Goal: Transaction & Acquisition: Subscribe to service/newsletter

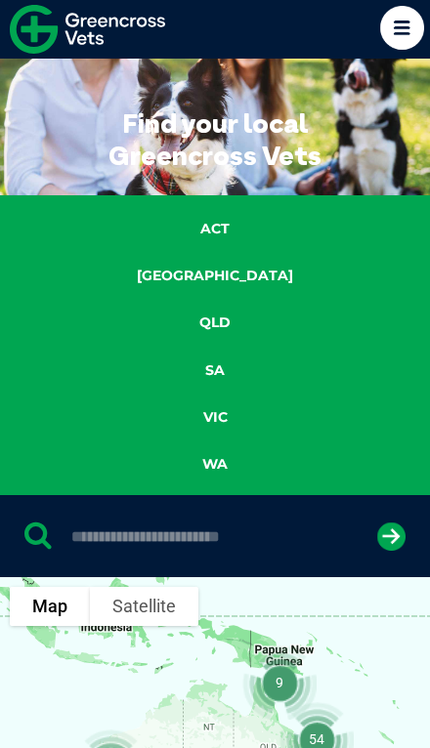
click at [195, 279] on link "NSW" at bounding box center [215, 276] width 225 height 22
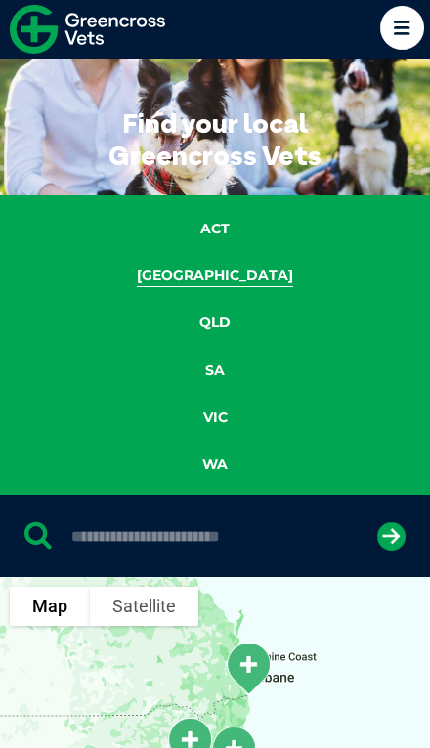
click at [390, 532] on icon "submit" at bounding box center [391, 536] width 28 height 28
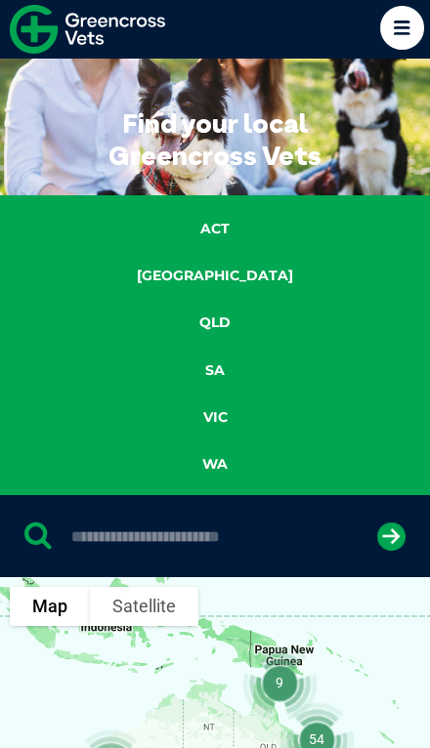
click at [395, 23] on icon at bounding box center [402, 28] width 44 height 44
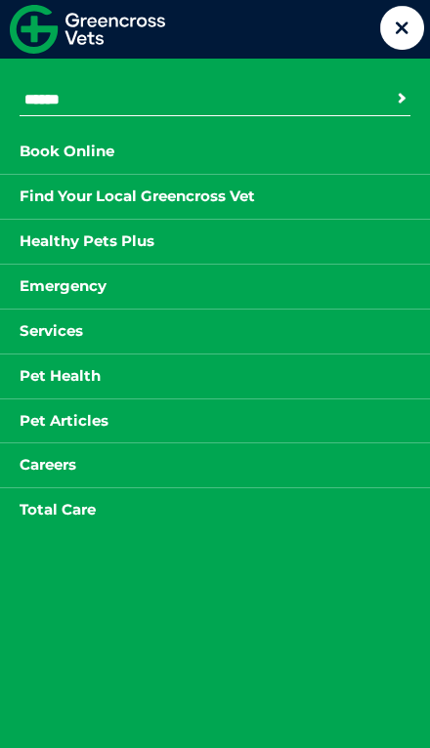
click at [49, 95] on input "Search for:" at bounding box center [128, 100] width 217 height 16
click at [62, 326] on link "Services" at bounding box center [51, 331] width 103 height 24
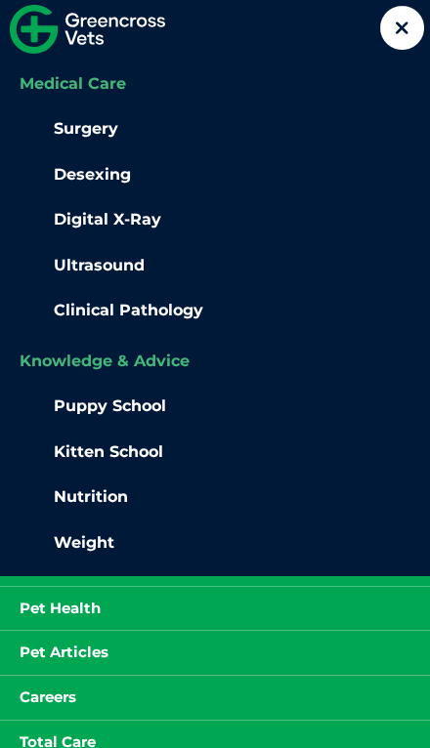
scroll to position [629, 0]
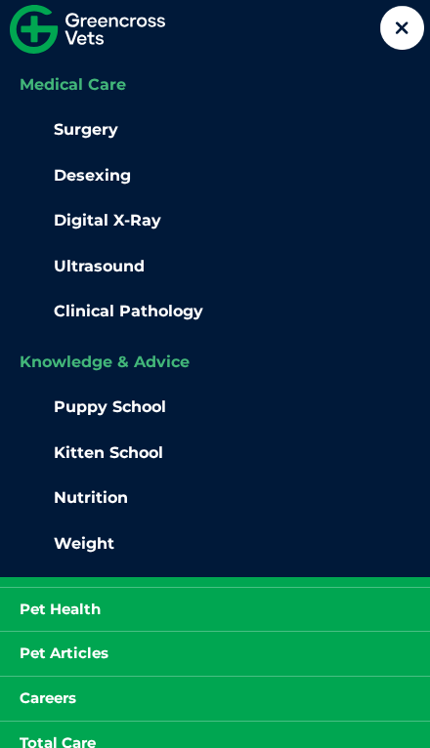
click at [182, 723] on li "Total Care Loyalty Pet Sitting" at bounding box center [215, 743] width 430 height 45
click at [177, 723] on li "Total Care Loyalty Pet Sitting" at bounding box center [215, 743] width 430 height 45
click at [204, 608] on li "Pet Health Parasite Prevention Flea Prevention Giardia Tick Prevention Zoonotic…" at bounding box center [215, 609] width 430 height 45
click at [70, 598] on link "Pet Health" at bounding box center [60, 610] width 120 height 24
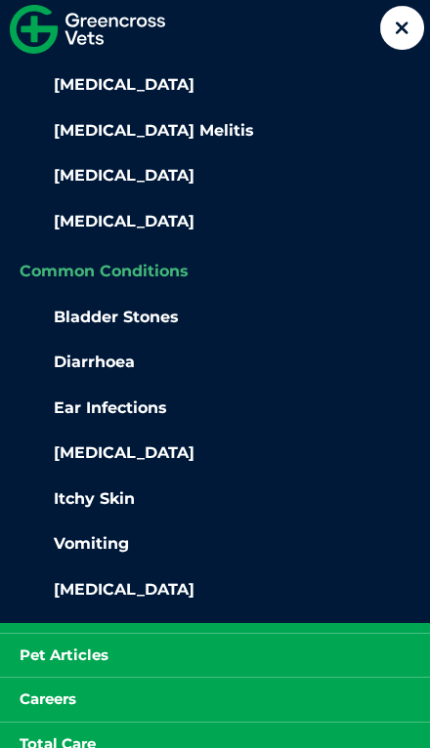
click at [78, 732] on link "Total Care" at bounding box center [57, 744] width 115 height 24
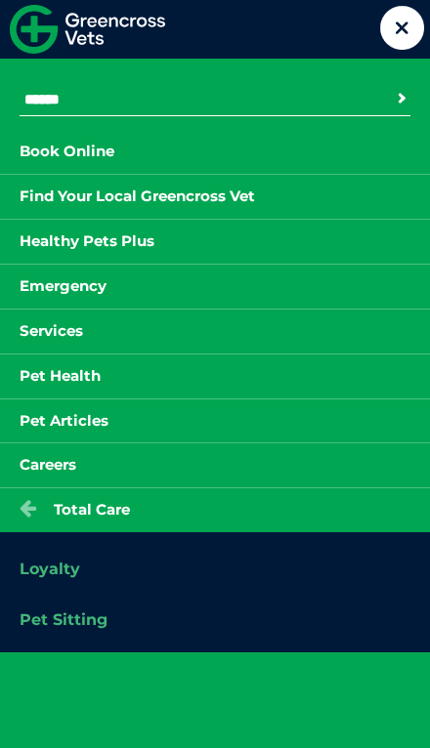
scroll to position [0, 0]
click at [42, 458] on link "Careers" at bounding box center [48, 465] width 96 height 24
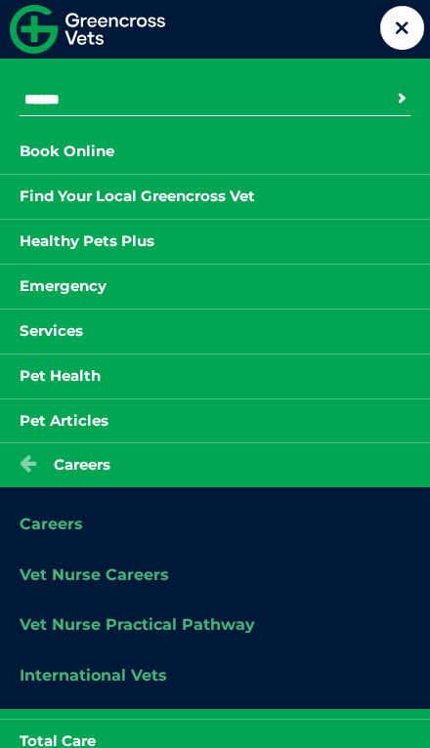
click at [74, 412] on link "Pet Articles" at bounding box center [64, 421] width 128 height 24
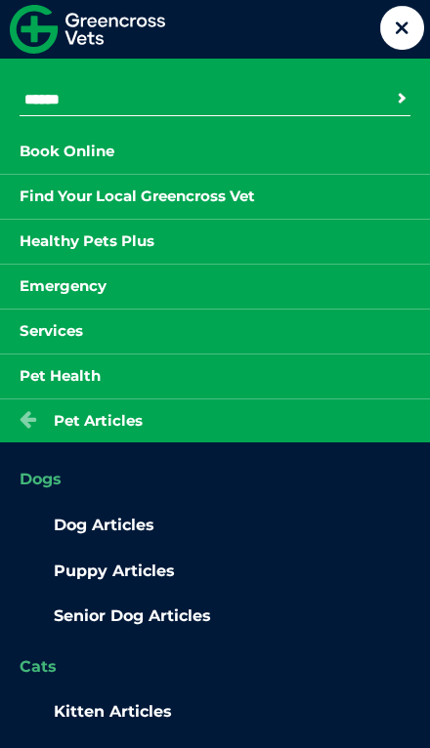
click at [63, 310] on li "Services Preventive Care Wellness Dental Checks Parasites Microchipping Vaccina…" at bounding box center [215, 331] width 430 height 45
click at [38, 320] on link "Services" at bounding box center [51, 331] width 103 height 24
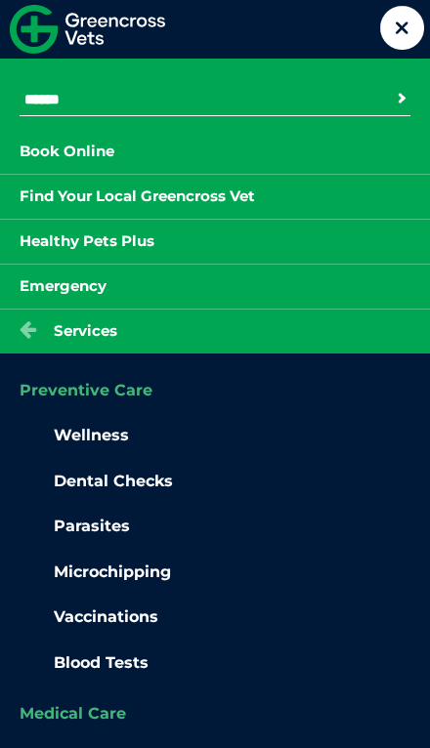
click at [55, 276] on link "Emergency" at bounding box center [63, 286] width 126 height 24
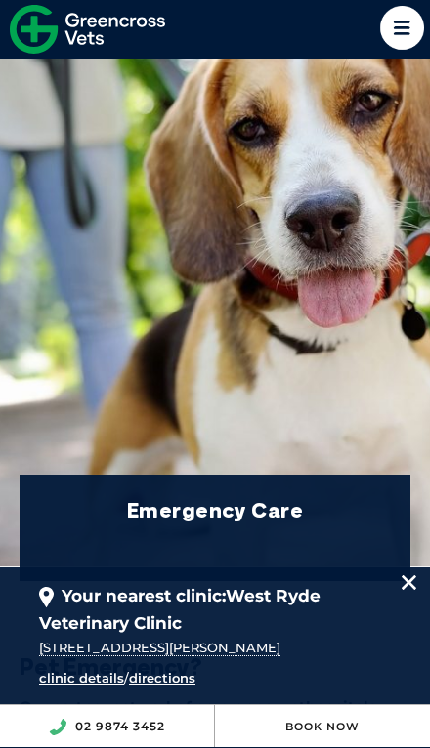
click at [396, 44] on icon at bounding box center [402, 28] width 44 height 44
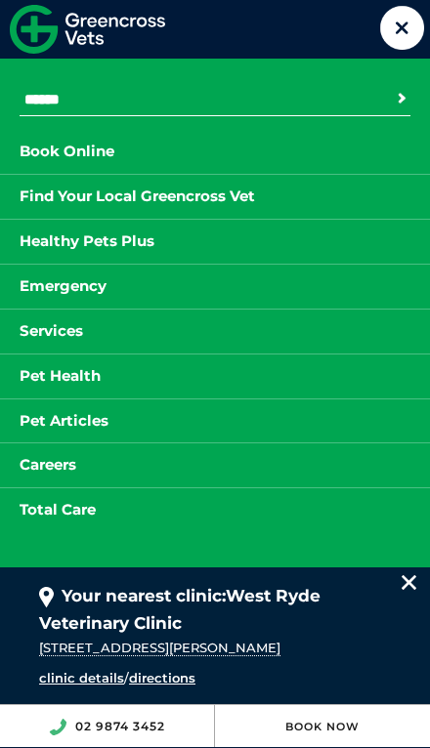
click at [382, 144] on li "Book Online" at bounding box center [215, 152] width 430 height 44
click at [84, 144] on link "Book Online" at bounding box center [67, 152] width 134 height 24
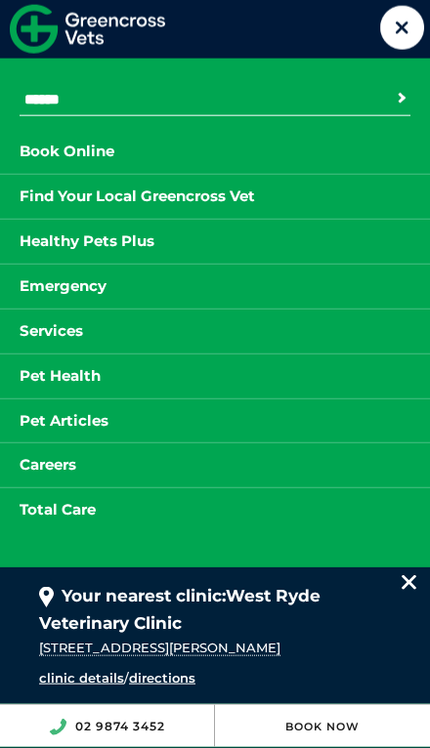
scroll to position [86, 0]
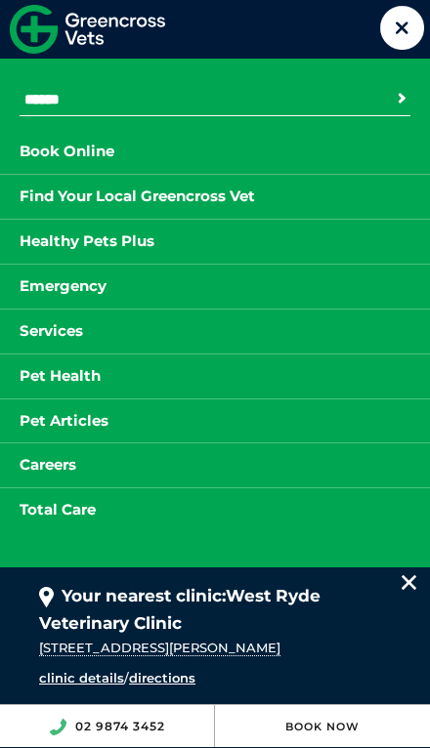
click at [87, 686] on link "clinic details" at bounding box center [81, 678] width 85 height 16
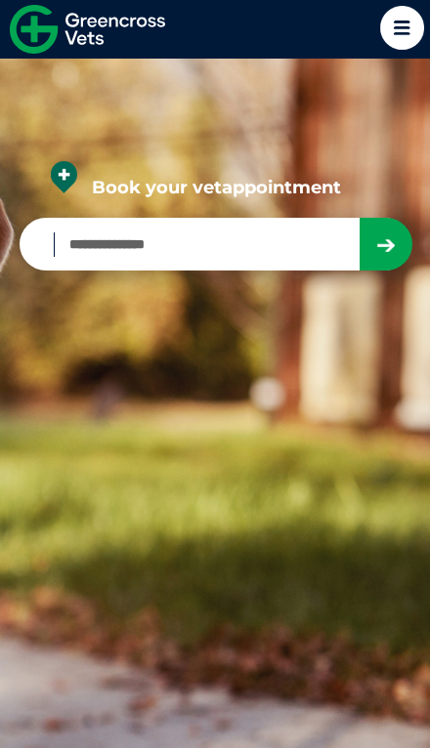
click at [394, 24] on icon at bounding box center [402, 28] width 44 height 44
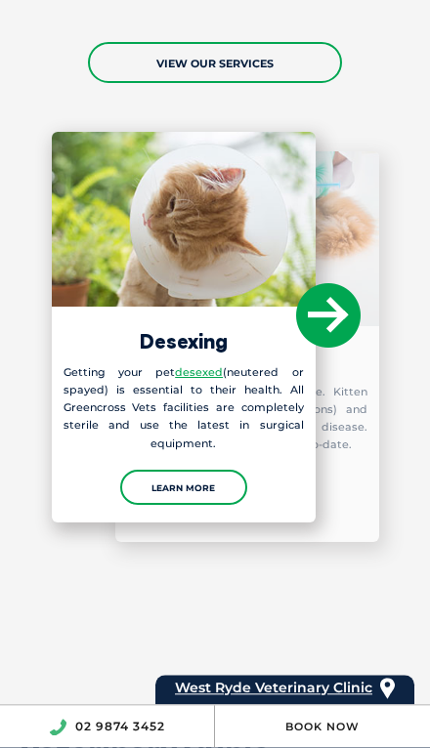
scroll to position [2216, 0]
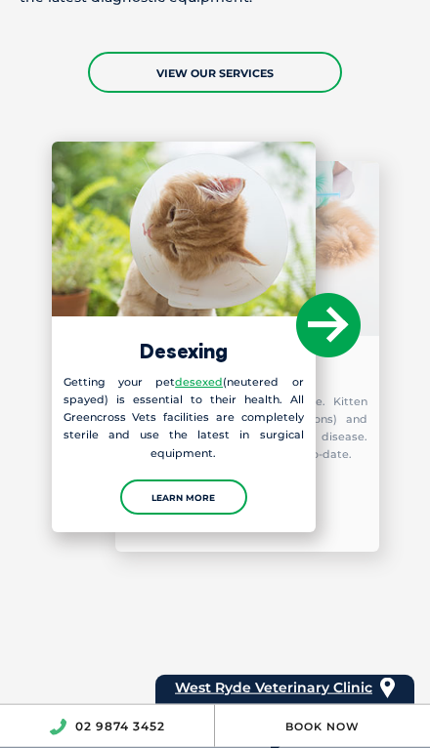
click at [361, 324] on img at bounding box center [247, 248] width 264 height 175
click at [339, 314] on icon at bounding box center [328, 325] width 64 height 64
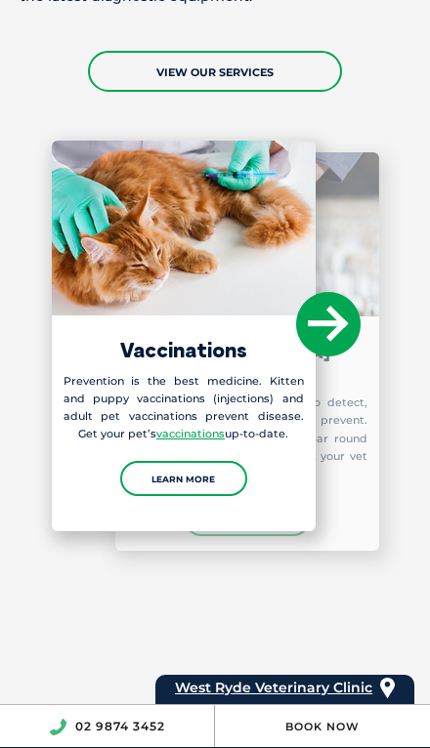
click at [349, 315] on icon at bounding box center [328, 324] width 64 height 64
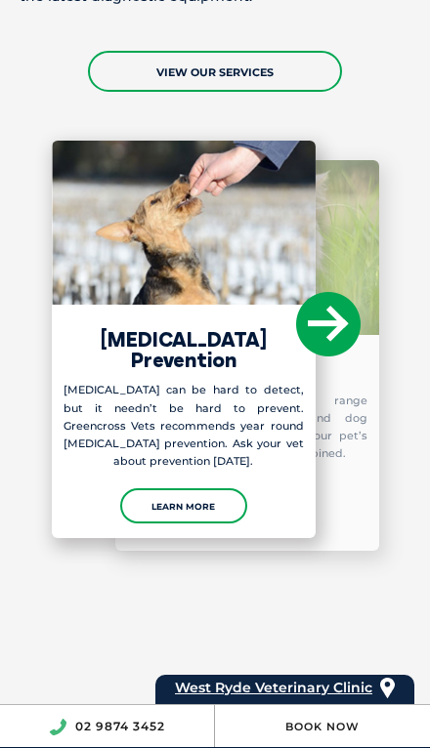
click at [345, 298] on icon at bounding box center [328, 324] width 64 height 64
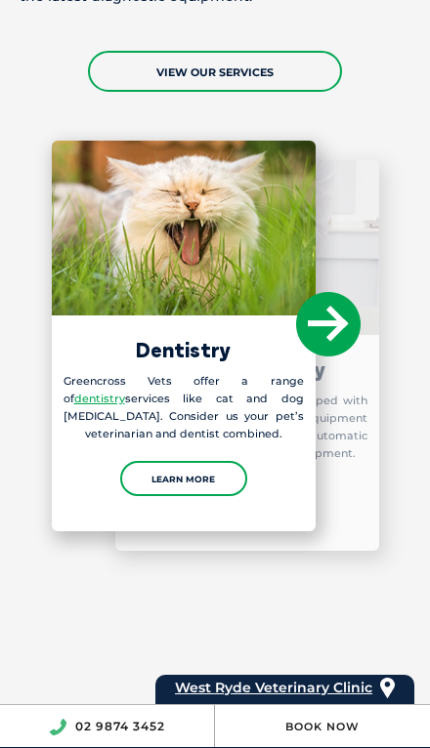
click at [329, 323] on icon at bounding box center [328, 324] width 64 height 64
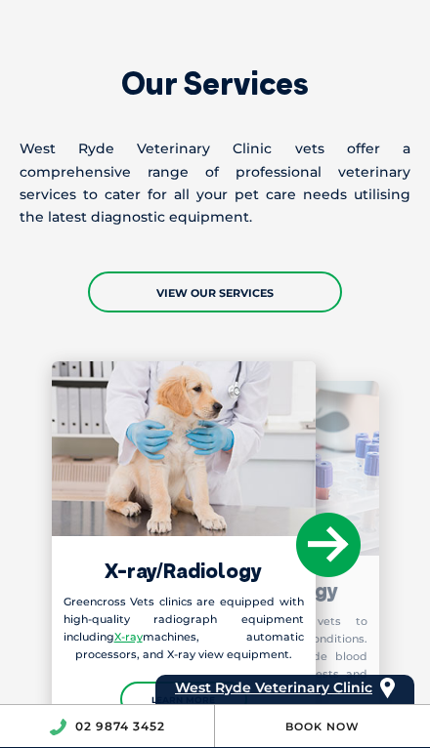
scroll to position [2001, 0]
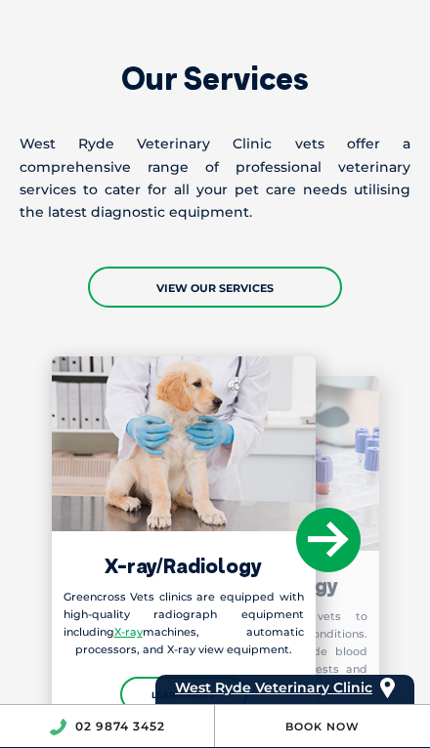
click at [306, 281] on link "View Our Services" at bounding box center [215, 287] width 254 height 41
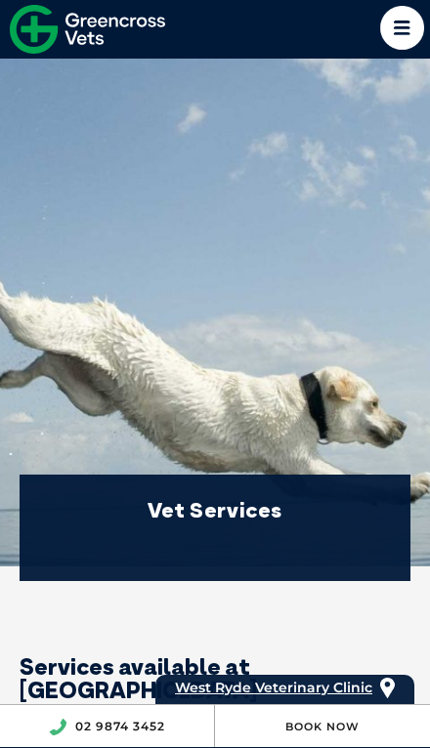
click at [397, 38] on icon at bounding box center [402, 28] width 44 height 44
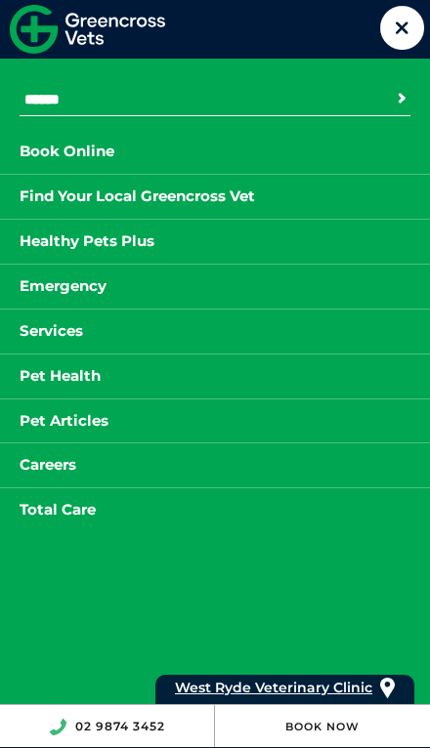
click at [233, 506] on li "Total Care Loyalty Pet Sitting" at bounding box center [215, 509] width 430 height 45
click at [85, 511] on link "Total Care" at bounding box center [57, 510] width 115 height 24
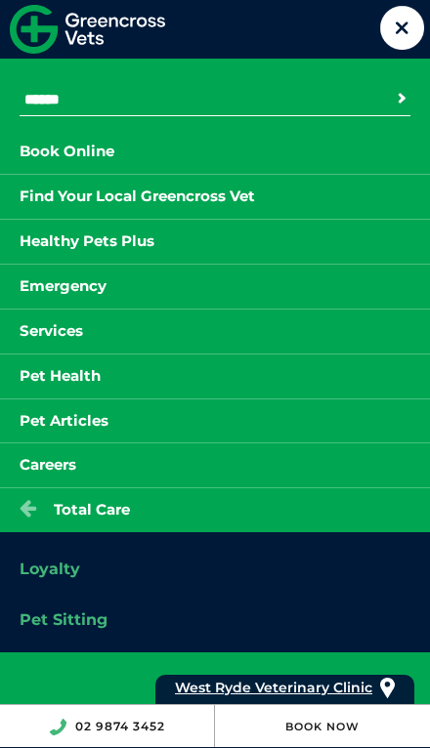
click at [71, 560] on link "Loyalty" at bounding box center [50, 569] width 61 height 19
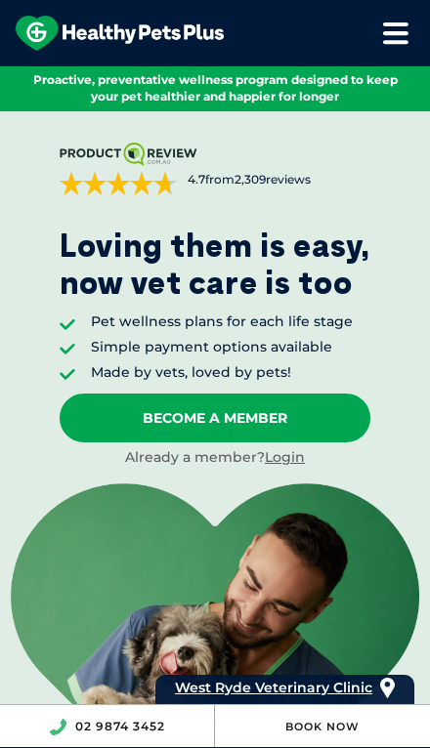
click at [242, 420] on link "Become A Member" at bounding box center [215, 418] width 311 height 49
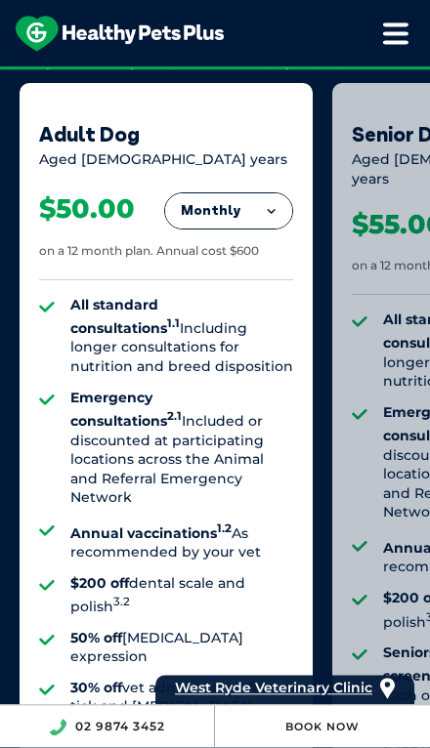
scroll to position [1566, 0]
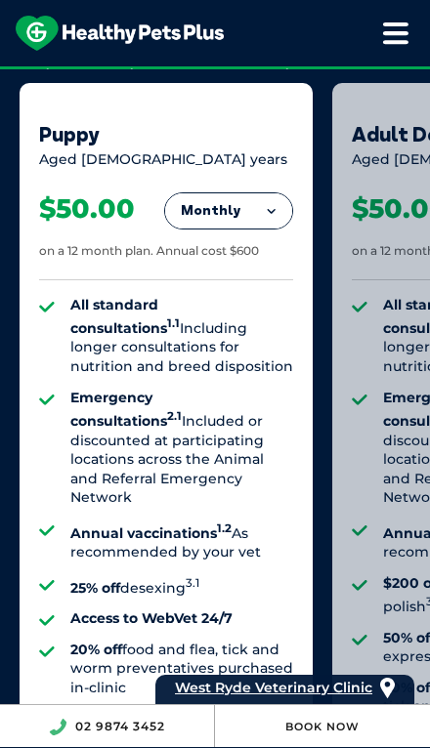
click at [251, 520] on li "Annual vaccinations 1.2 As recommended by your vet" at bounding box center [181, 541] width 223 height 43
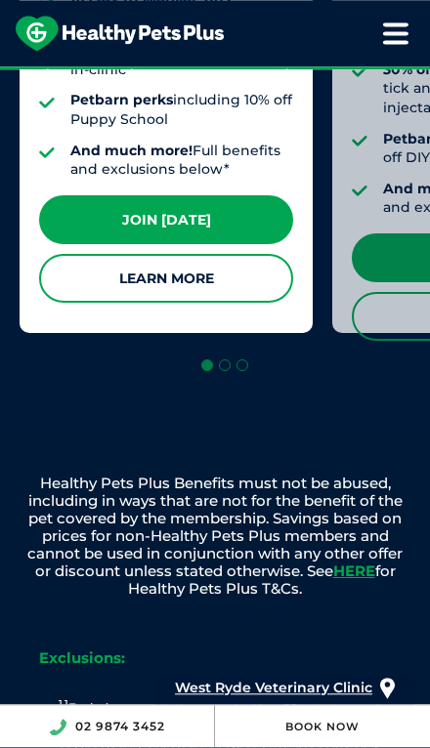
scroll to position [2188, 0]
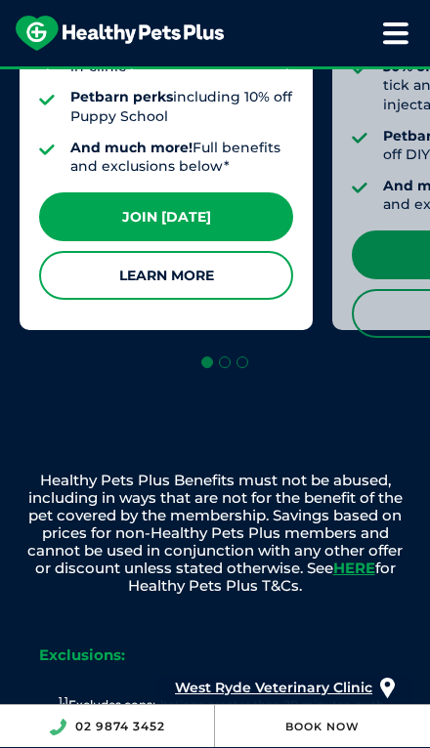
click at [79, 196] on link "Join [DATE]" at bounding box center [166, 216] width 254 height 49
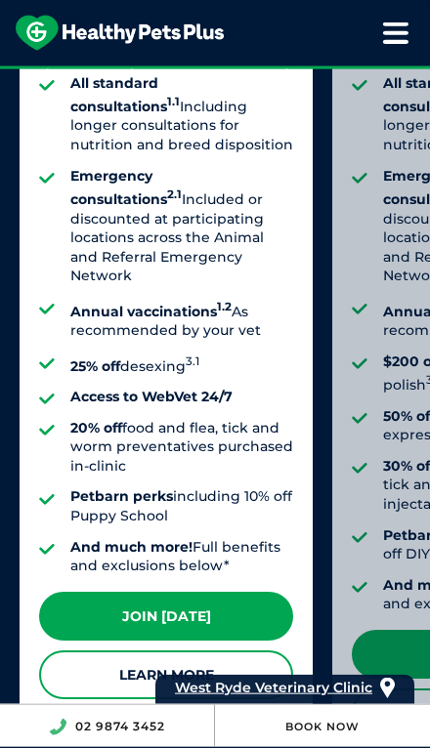
scroll to position [1803, 0]
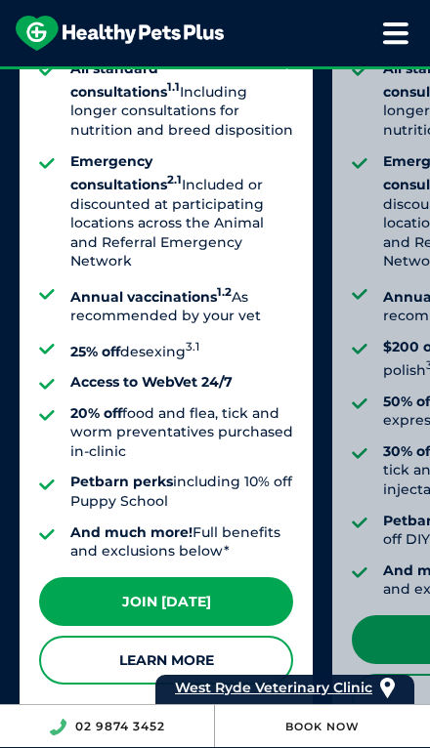
click at [186, 642] on link "Learn More" at bounding box center [166, 660] width 254 height 49
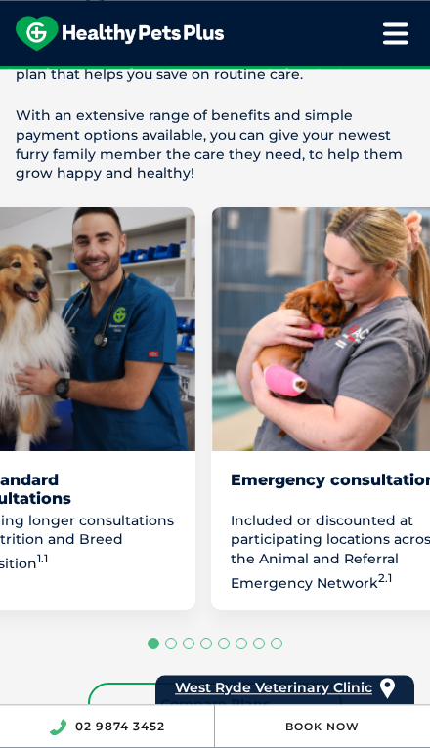
scroll to position [1326, 0]
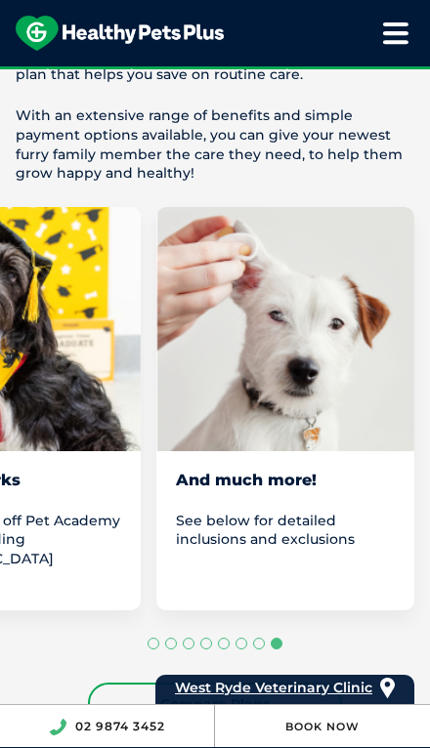
click at [336, 471] on div "And much more! See below for detailed inclusions and exclusions" at bounding box center [285, 541] width 258 height 141
click at [300, 471] on div "And much more!" at bounding box center [285, 489] width 219 height 37
click at [319, 471] on div "And much more!" at bounding box center [285, 489] width 219 height 37
click at [282, 471] on div "And much more!" at bounding box center [285, 489] width 219 height 37
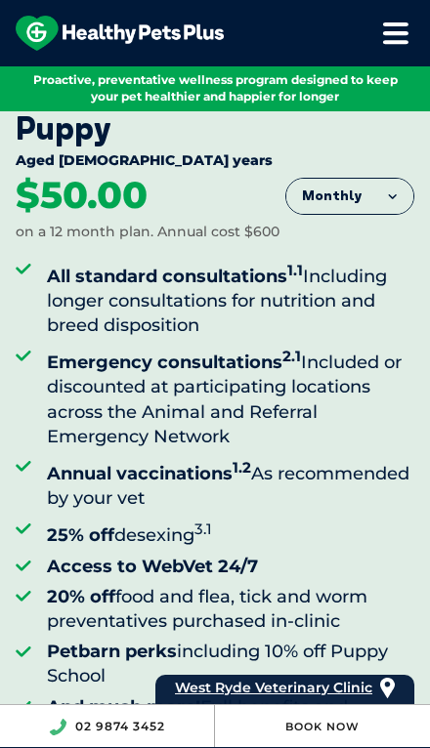
scroll to position [0, 0]
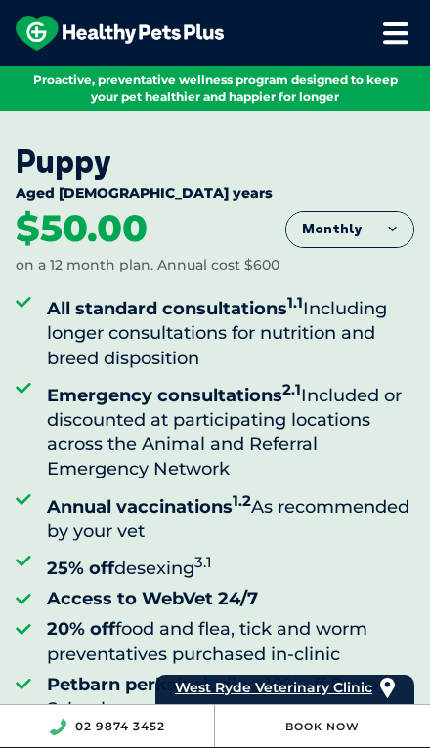
click at [385, 40] on icon at bounding box center [395, 32] width 26 height 23
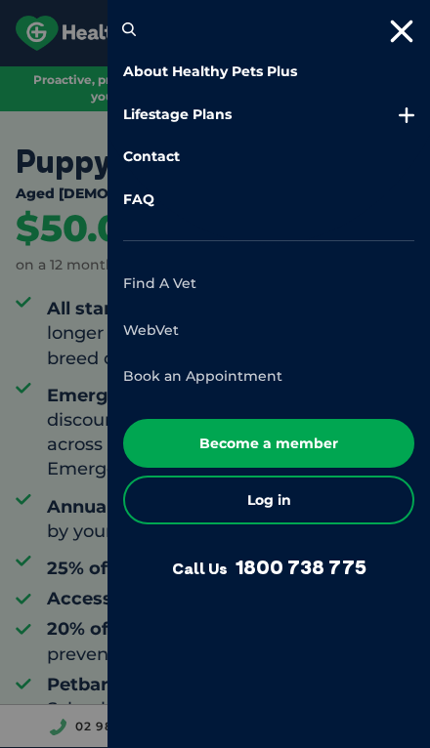
click at [393, 23] on icon at bounding box center [401, 31] width 26 height 23
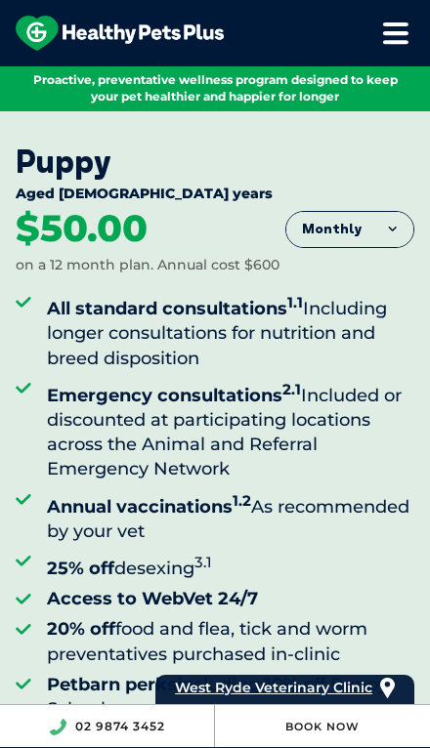
click at [411, 19] on div "About Healthy Pets Plus Lifestage Plans Dog Memberships Puppy Adult Dog Senior …" at bounding box center [215, 33] width 430 height 66
click at [396, 40] on icon at bounding box center [395, 32] width 26 height 23
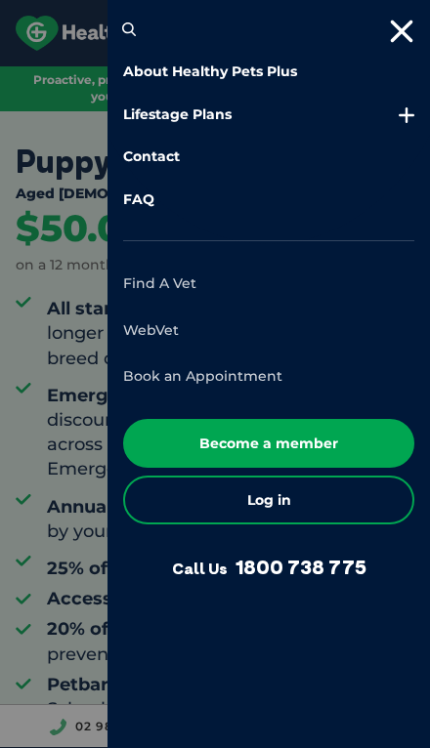
click at [151, 323] on link "WebVet" at bounding box center [151, 330] width 56 height 18
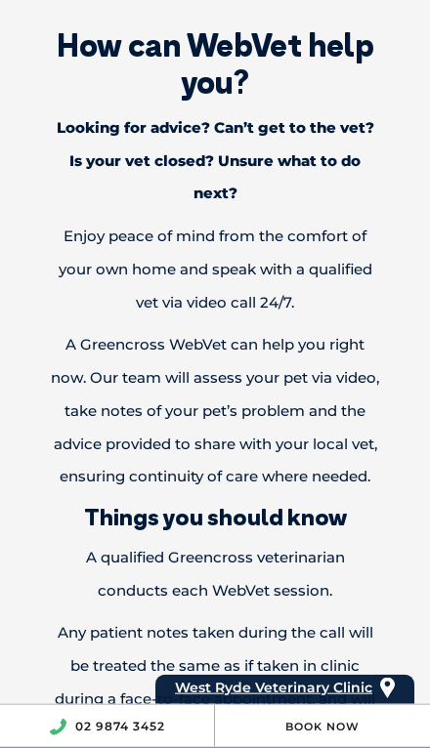
scroll to position [447, 0]
